Goal: Task Accomplishment & Management: Manage account settings

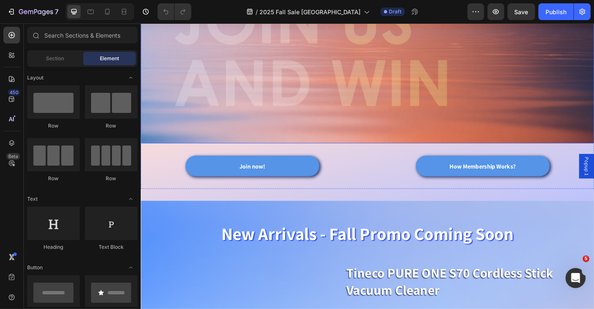
scroll to position [510, 0]
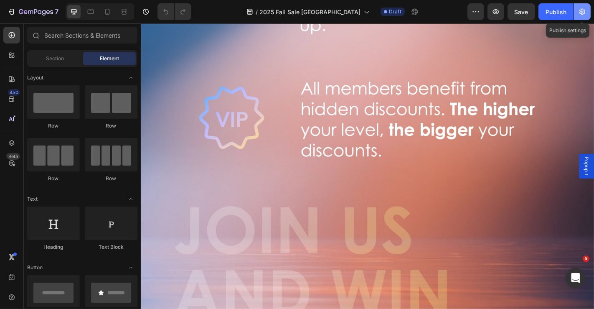
click at [578, 13] on icon "button" at bounding box center [582, 12] width 8 height 8
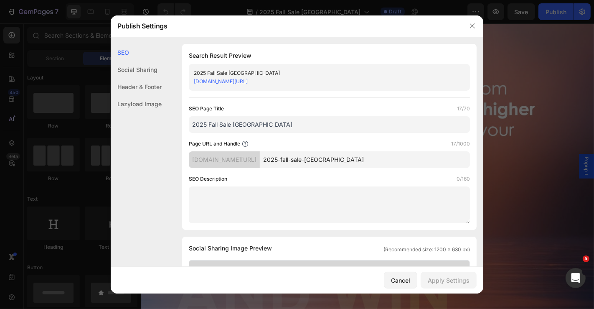
drag, startPoint x: 250, startPoint y: 124, endPoint x: 24, endPoint y: 158, distance: 228.8
click at [24, 158] on div "Publish Settings SEO Social Sharing Header & Footer Lazyload Image SEO Search R…" at bounding box center [297, 154] width 594 height 309
click at [473, 26] on icon "button" at bounding box center [472, 26] width 7 height 7
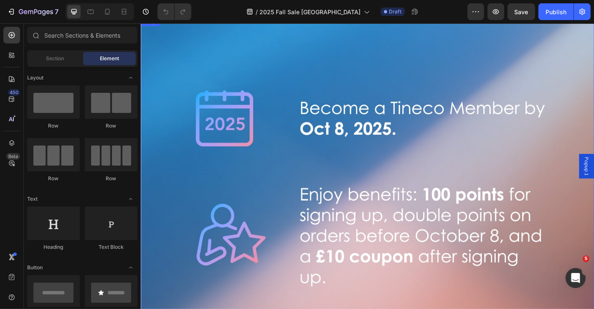
scroll to position [0, 0]
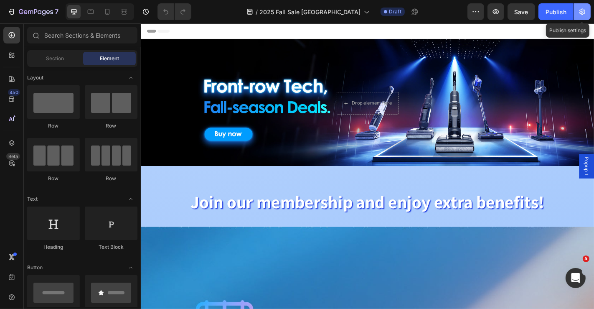
click at [576, 15] on button "button" at bounding box center [582, 11] width 17 height 17
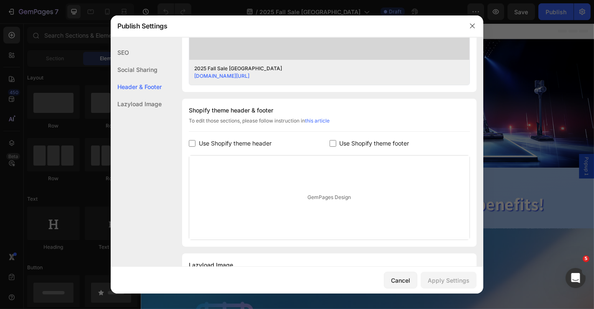
scroll to position [379, 0]
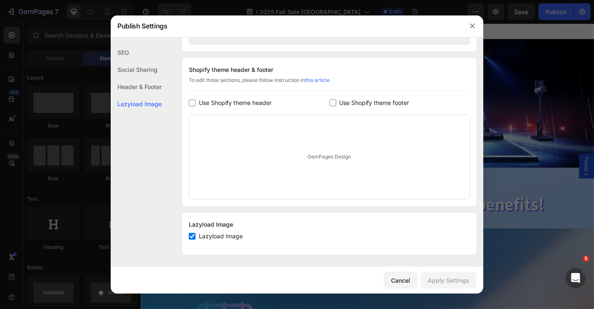
click at [348, 103] on span "Use Shopify theme footer" at bounding box center [375, 103] width 70 height 10
checkbox input "true"
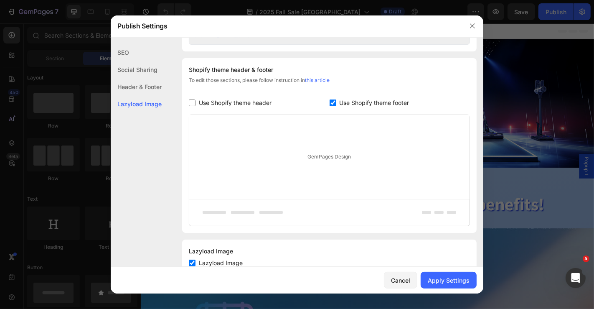
click at [215, 99] on span "Use Shopify theme header" at bounding box center [235, 103] width 73 height 10
checkbox input "true"
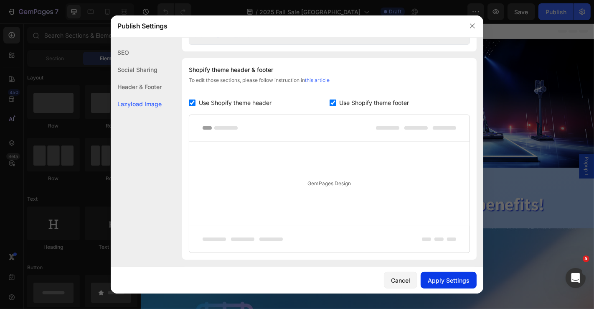
click at [439, 280] on div "Apply Settings" at bounding box center [449, 280] width 42 height 9
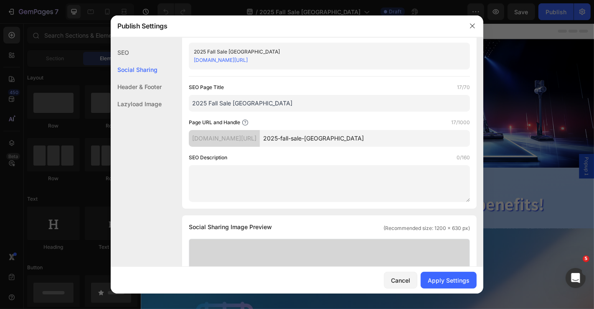
scroll to position [0, 0]
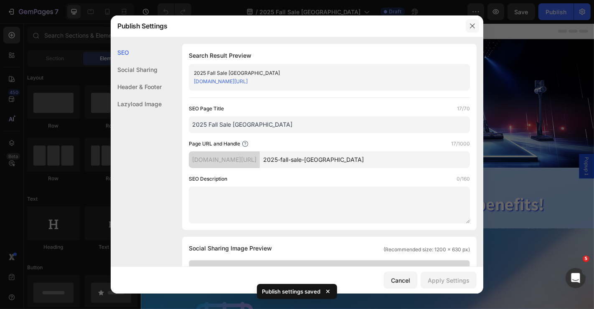
click at [469, 27] on icon "button" at bounding box center [472, 26] width 7 height 7
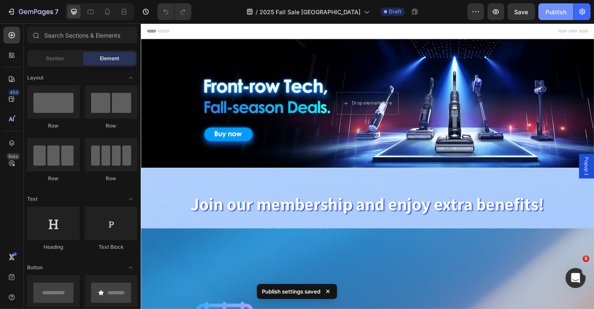
click at [542, 10] on button "Publish" at bounding box center [555, 11] width 35 height 17
